Goal: Transaction & Acquisition: Purchase product/service

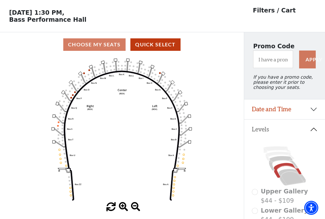
scroll to position [30, 0]
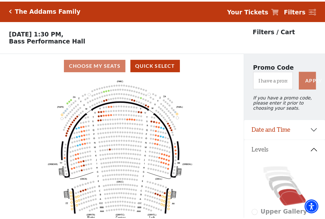
scroll to position [30, 0]
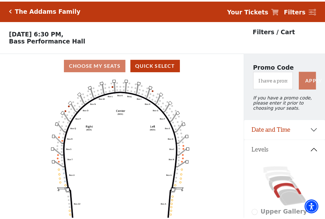
scroll to position [30, 0]
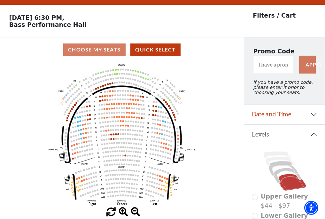
scroll to position [30, 0]
